Goal: Use online tool/utility: Utilize a website feature to perform a specific function

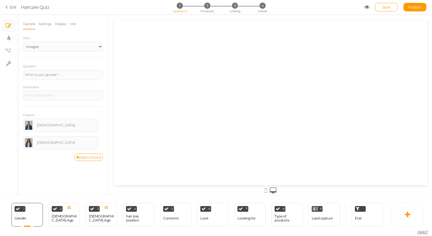
select select "2"
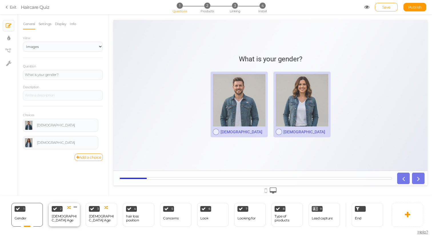
click at [65, 222] on div "[DEMOGRAPHIC_DATA] Age" at bounding box center [64, 219] width 25 height 10
select select "2"
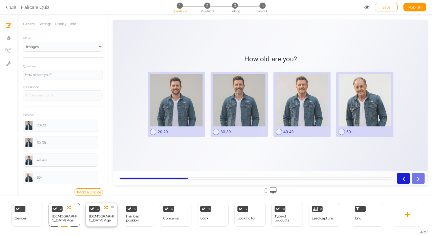
click at [98, 218] on div "[DEMOGRAPHIC_DATA] Age" at bounding box center [101, 218] width 25 height 8
select select "2"
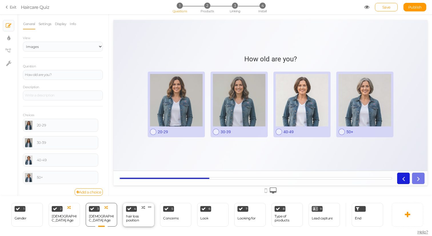
click at [130, 215] on div "hair loss position" at bounding box center [138, 218] width 25 height 8
select select "2"
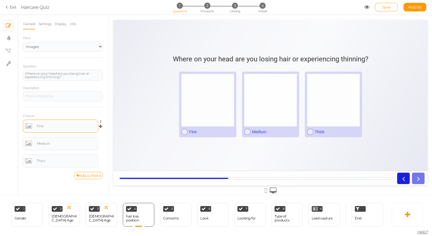
click at [41, 125] on div "Fine" at bounding box center [66, 125] width 59 height 3
click at [38, 144] on div "Medium" at bounding box center [66, 143] width 59 height 3
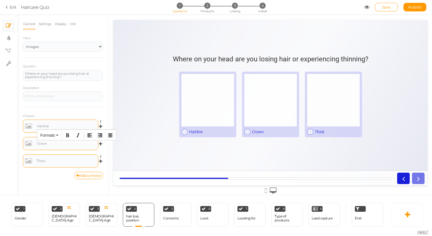
click at [43, 162] on div "Thick" at bounding box center [66, 160] width 59 height 3
click at [84, 175] on link "Add a choice" at bounding box center [89, 175] width 29 height 7
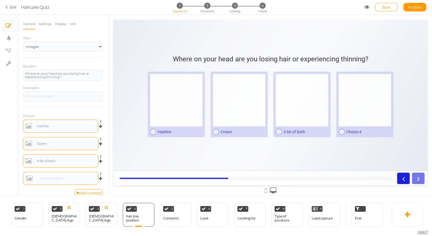
click at [53, 180] on div at bounding box center [67, 178] width 58 height 3
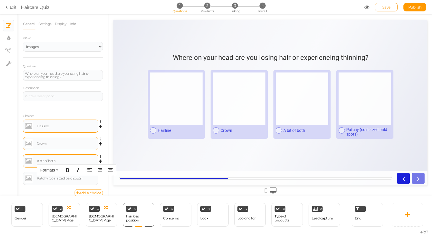
click at [380, 6] on link "Save" at bounding box center [386, 7] width 23 height 9
